Goal: Task Accomplishment & Management: Manage account settings

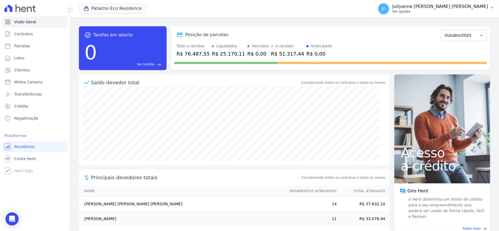
click at [477, 12] on p "Ver opções" at bounding box center [440, 11] width 96 height 4
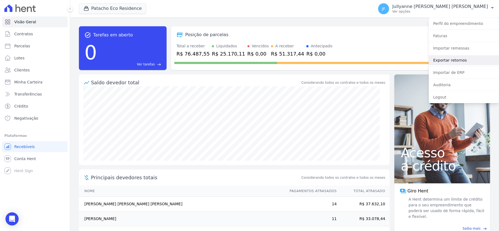
click at [459, 58] on link "Exportar retornos" at bounding box center [464, 60] width 70 height 10
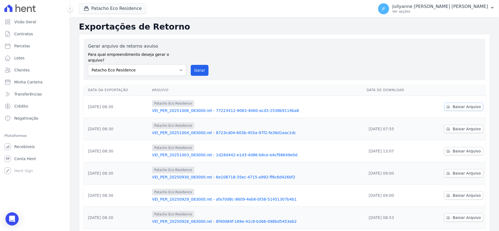
click at [463, 104] on span "Baixar Arquivo" at bounding box center [466, 106] width 28 height 5
click at [27, 105] on link "Crédito" at bounding box center [34, 106] width 65 height 11
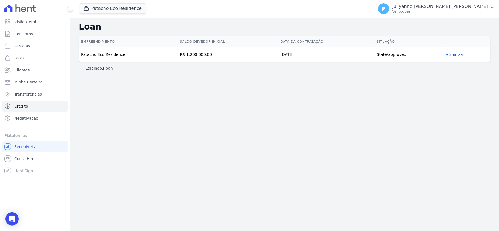
click at [456, 55] on link "Visualizar" at bounding box center [455, 54] width 18 height 4
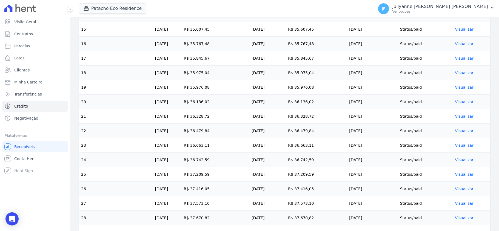
scroll to position [548, 0]
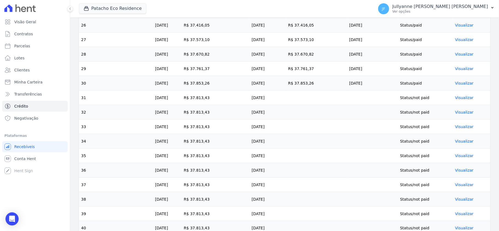
click at [460, 100] on link "Visualizar" at bounding box center [464, 98] width 18 height 4
click at [459, 100] on link "Visualizar" at bounding box center [464, 98] width 18 height 4
click at [458, 100] on link "Visualizar" at bounding box center [464, 98] width 18 height 4
